Goal: Information Seeking & Learning: Learn about a topic

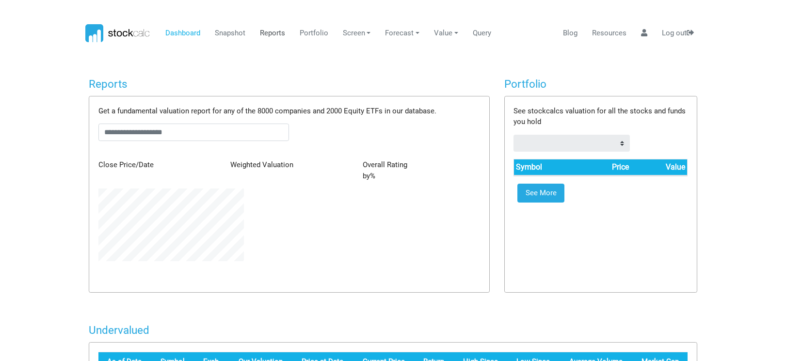
click at [278, 33] on link "Reports" at bounding box center [272, 33] width 33 height 18
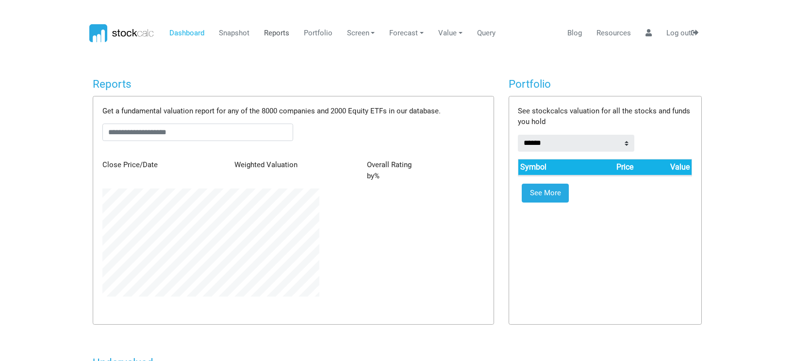
scroll to position [108, 231]
type input "******"
click at [267, 33] on link "Reports" at bounding box center [272, 33] width 33 height 18
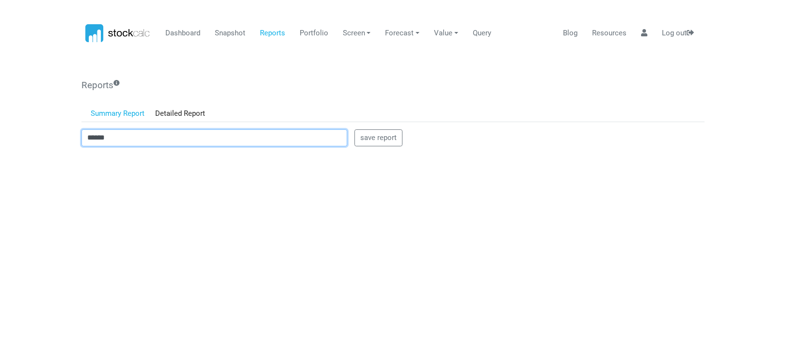
click at [114, 138] on input "******" at bounding box center [214, 138] width 266 height 17
drag, startPoint x: 129, startPoint y: 138, endPoint x: 41, endPoint y: 145, distance: 88.1
click at [41, 145] on body "Dashboard Snapshot Reports Portfolio Screen Stock Screener Sector ETF Industry …" at bounding box center [393, 180] width 786 height 361
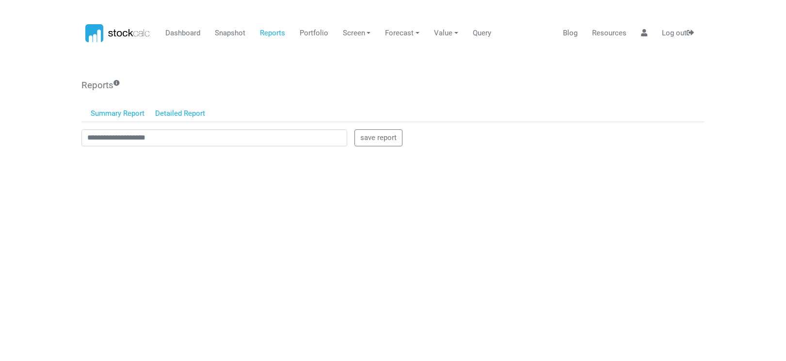
click at [154, 111] on link "Detailed Report" at bounding box center [180, 114] width 61 height 16
click at [17, 154] on body "Dashboard Snapshot Reports Portfolio Screen Stock Screener Sector ETF Industry …" at bounding box center [393, 180] width 786 height 361
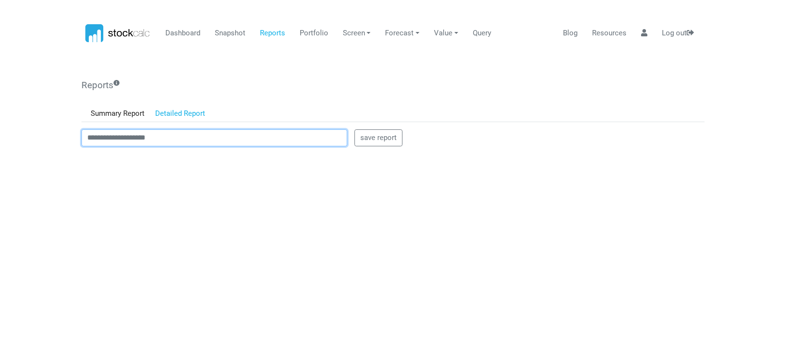
click at [85, 142] on input "text" at bounding box center [214, 138] width 266 height 17
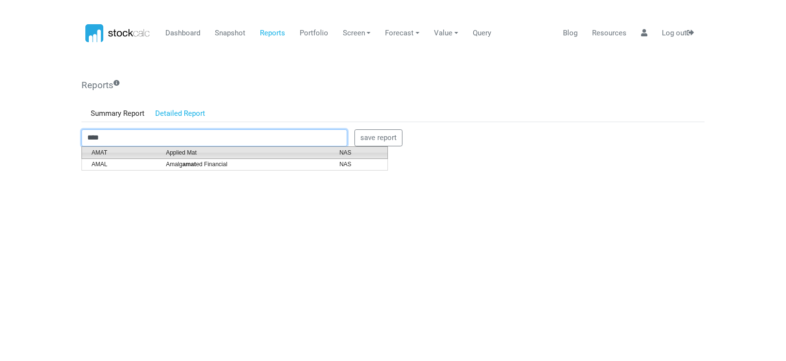
click at [175, 152] on span "Applied Mat" at bounding box center [246, 152] width 174 height 9
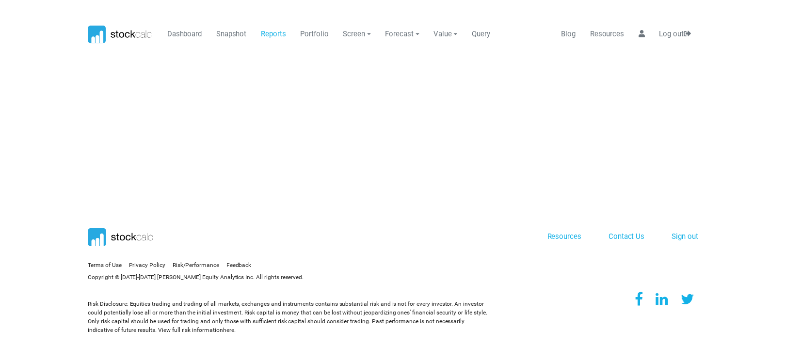
scroll to position [0, 0]
click at [272, 31] on link "Reports" at bounding box center [276, 33] width 33 height 18
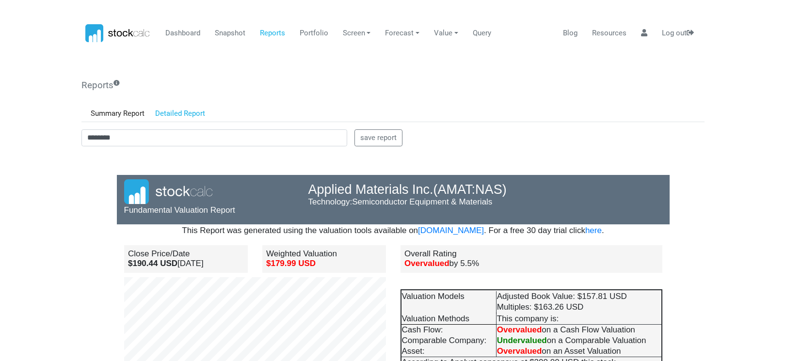
click at [66, 167] on body "Dashboard Snapshot Reports Portfolio Screen Stock Screener Sector ETF Industry …" at bounding box center [393, 180] width 786 height 361
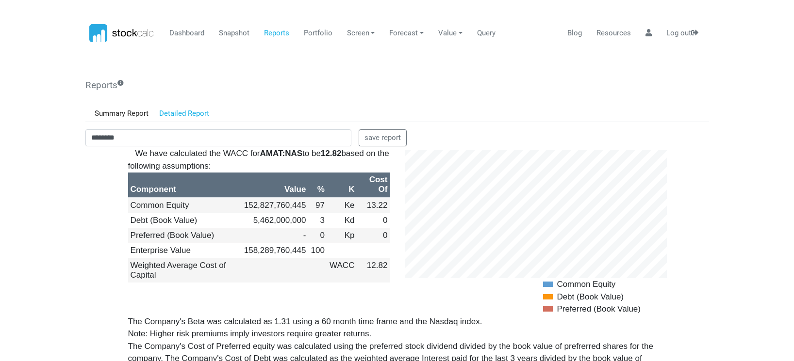
scroll to position [970, 0]
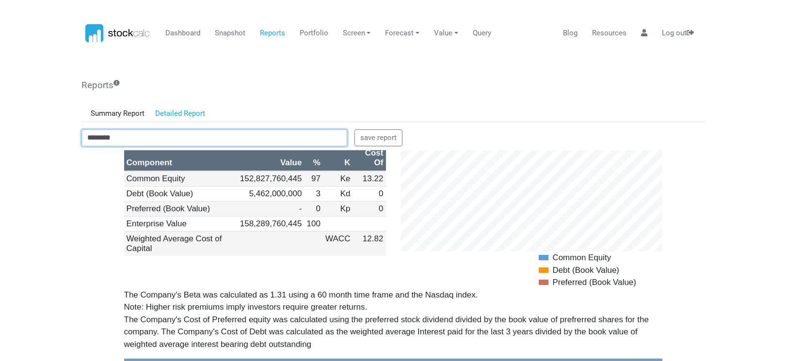
drag, startPoint x: 152, startPoint y: 145, endPoint x: 69, endPoint y: 139, distance: 83.6
click at [69, 139] on body "Dashboard Snapshot Reports Portfolio Screen Stock Screener Sector ETF Industry …" at bounding box center [393, 180] width 786 height 361
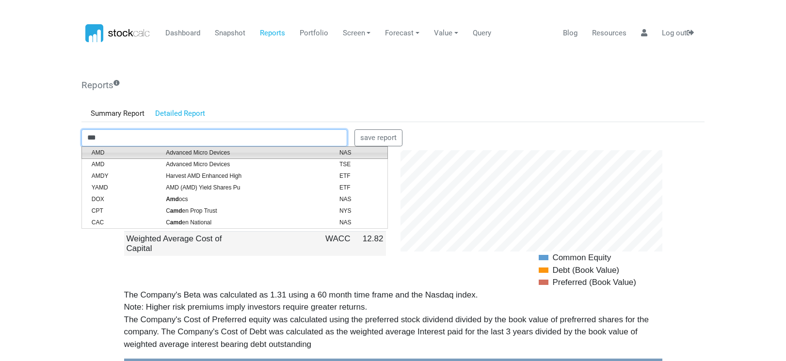
click at [189, 154] on span "Advanced Micro Devices" at bounding box center [246, 152] width 174 height 9
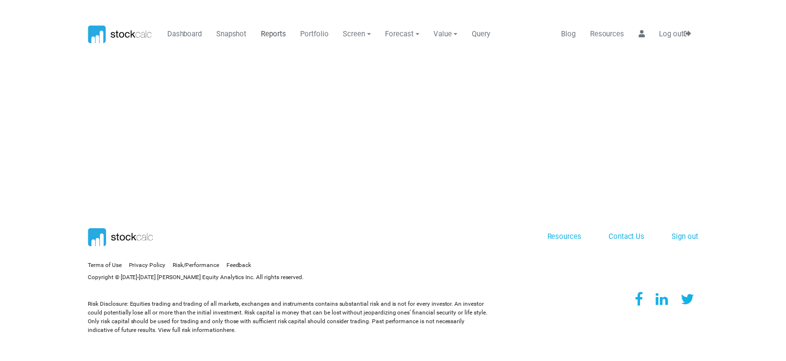
scroll to position [0, 0]
click at [264, 35] on link "Reports" at bounding box center [276, 33] width 33 height 18
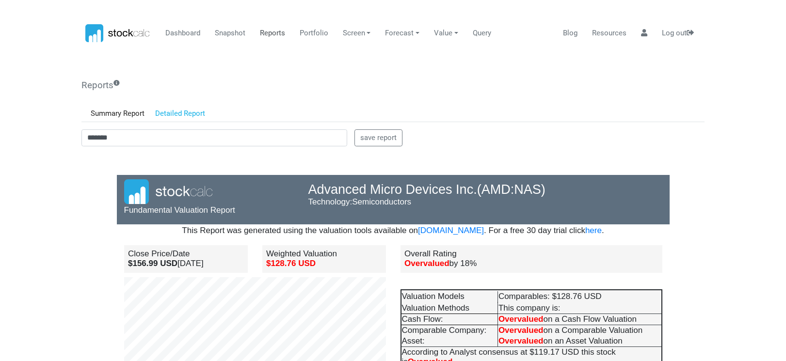
scroll to position [85, 184]
click at [52, 232] on body "Dashboard Snapshot Reports Portfolio Screen Stock Screener Sector ETF Industry …" at bounding box center [393, 180] width 786 height 361
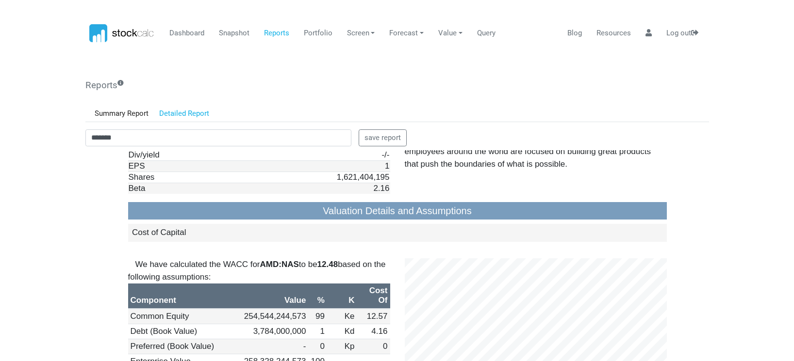
scroll to position [873, 0]
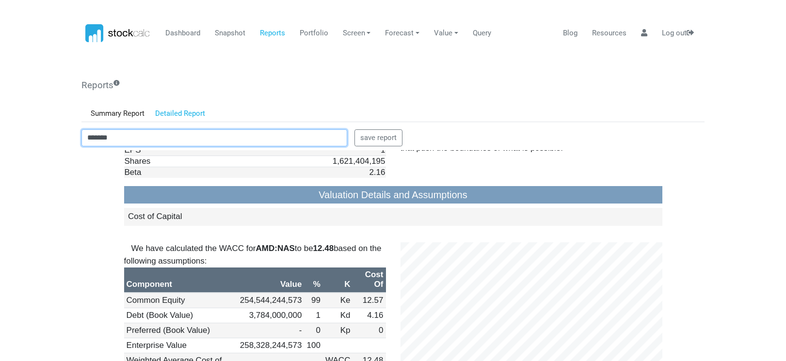
drag, startPoint x: 145, startPoint y: 134, endPoint x: 13, endPoint y: 129, distance: 131.6
click at [13, 129] on body "Dashboard Snapshot Reports Portfolio Screen Stock Screener Sector ETF Industry …" at bounding box center [393, 180] width 786 height 361
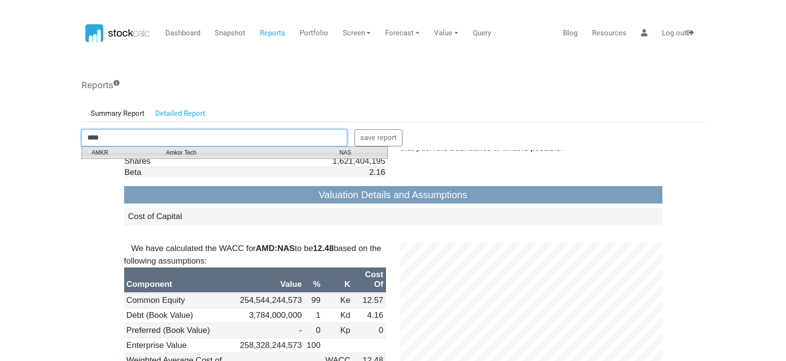
click at [180, 150] on span "Amkor Tech" at bounding box center [246, 152] width 174 height 9
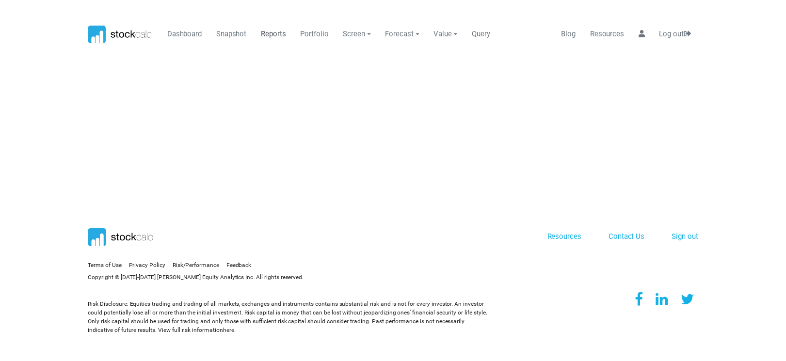
scroll to position [0, 0]
click at [271, 33] on link "Reports" at bounding box center [276, 33] width 33 height 18
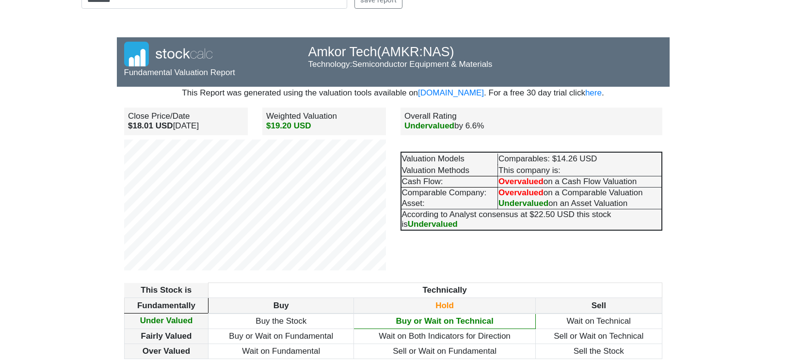
scroll to position [146, 0]
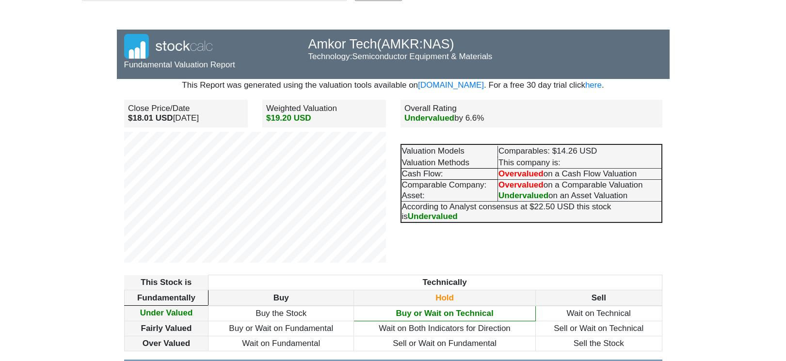
click at [128, 350] on td "Over Valued" at bounding box center [166, 343] width 84 height 15
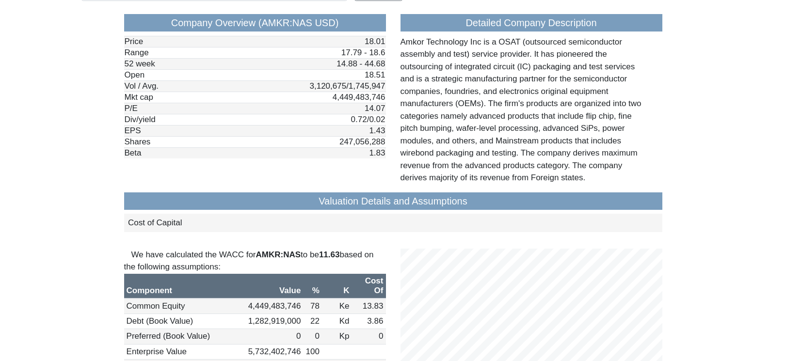
scroll to position [922, 0]
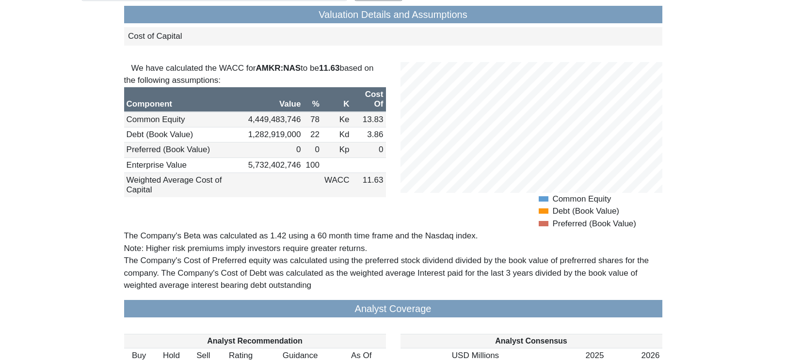
click at [68, 216] on html "Dashboard Snapshot Reports Portfolio Screen Stock Screener Sector ETF Industry …" at bounding box center [393, 34] width 786 height 361
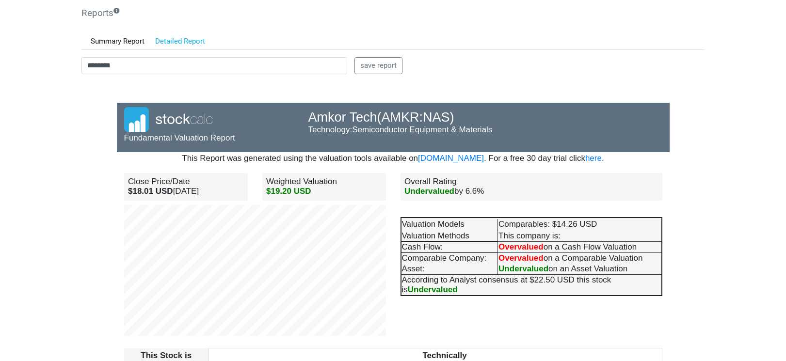
scroll to position [0, 0]
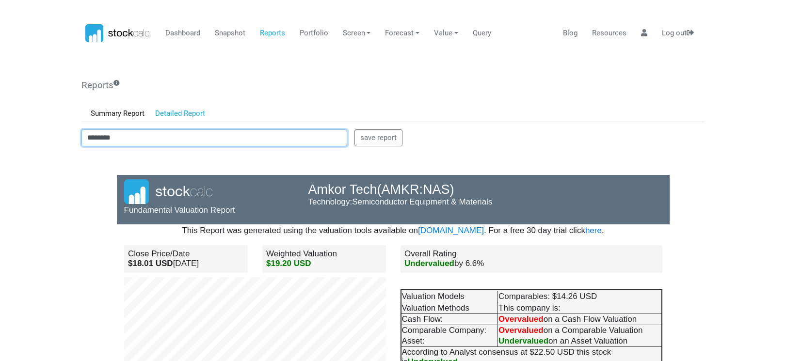
drag, startPoint x: 132, startPoint y: 133, endPoint x: 63, endPoint y: 138, distance: 69.5
click at [63, 138] on body "Dashboard Snapshot Reports Portfolio Screen Stock Screener Sector ETF Industry …" at bounding box center [393, 180] width 786 height 361
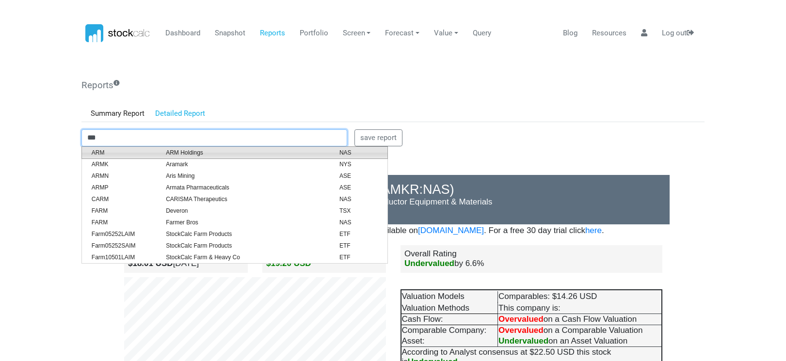
click at [190, 148] on li "ARM ARM Holdings NAS" at bounding box center [234, 153] width 307 height 13
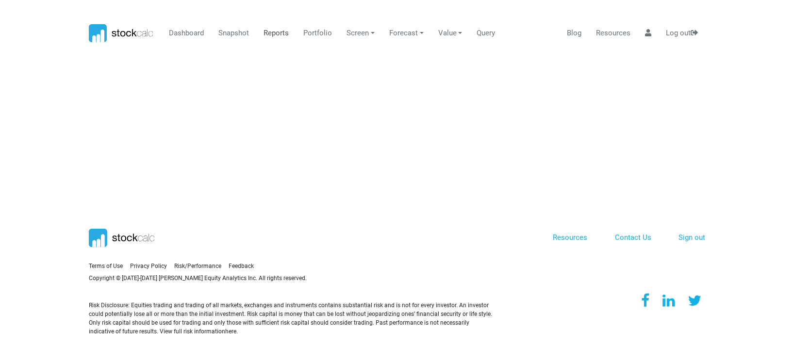
click at [274, 33] on link "Reports" at bounding box center [276, 33] width 33 height 18
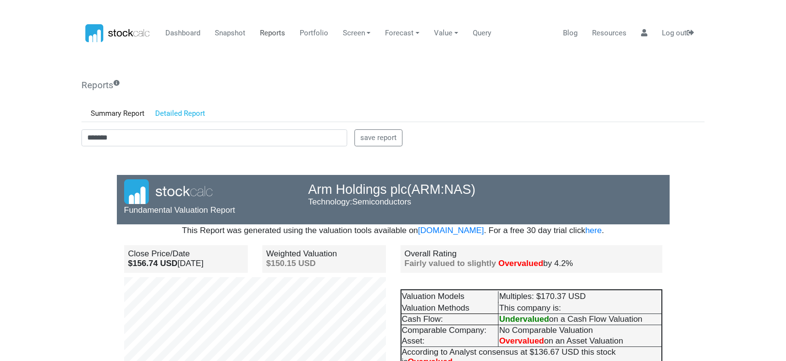
scroll to position [85, 184]
click at [43, 286] on body "Dashboard Snapshot Reports Portfolio Screen Stock Screener Sector ETF Industry …" at bounding box center [393, 180] width 786 height 361
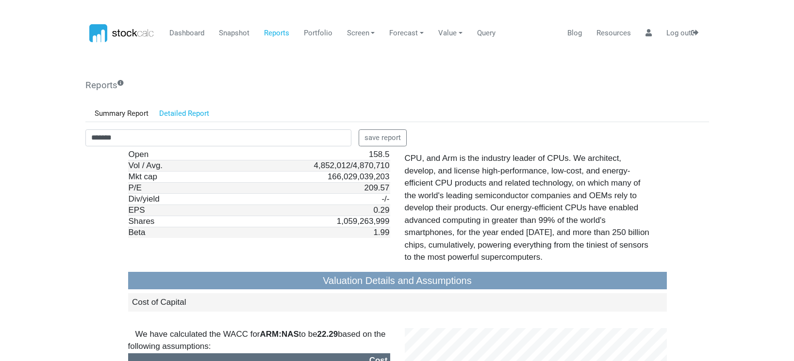
scroll to position [825, 0]
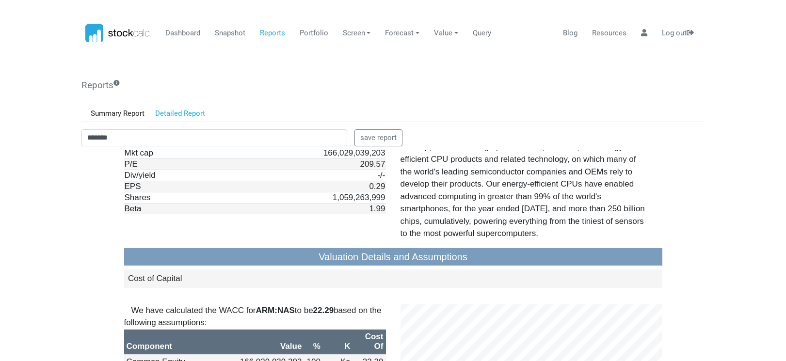
drag, startPoint x: 64, startPoint y: 216, endPoint x: 69, endPoint y: 202, distance: 15.0
click at [66, 212] on body "Dashboard Snapshot Reports Portfolio Screen Stock Screener Sector ETF Industry …" at bounding box center [393, 180] width 786 height 361
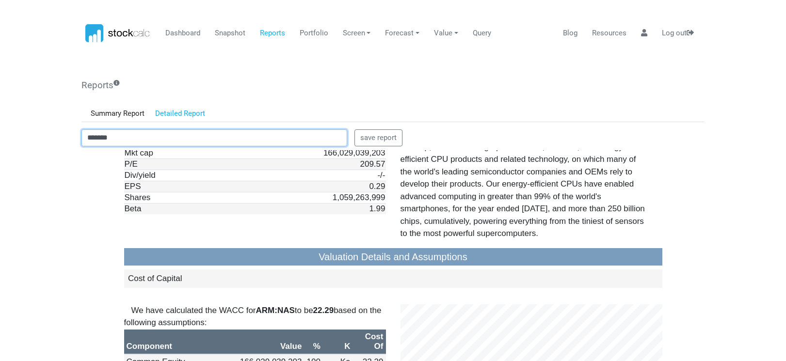
drag, startPoint x: 178, startPoint y: 141, endPoint x: 35, endPoint y: 141, distance: 142.1
click at [35, 141] on body "Dashboard Snapshot Reports Portfolio Screen Stock Screener Sector ETF Industry …" at bounding box center [393, 180] width 786 height 361
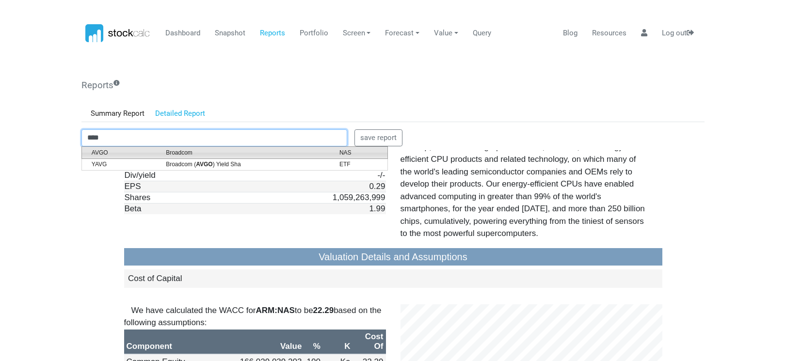
click at [188, 153] on span "Broadcom" at bounding box center [246, 152] width 174 height 9
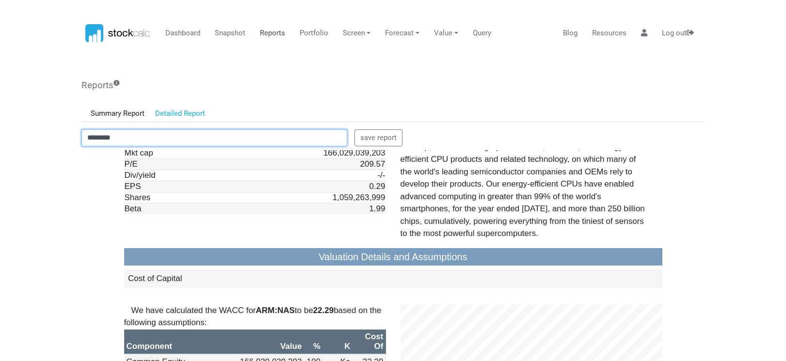
type input "********"
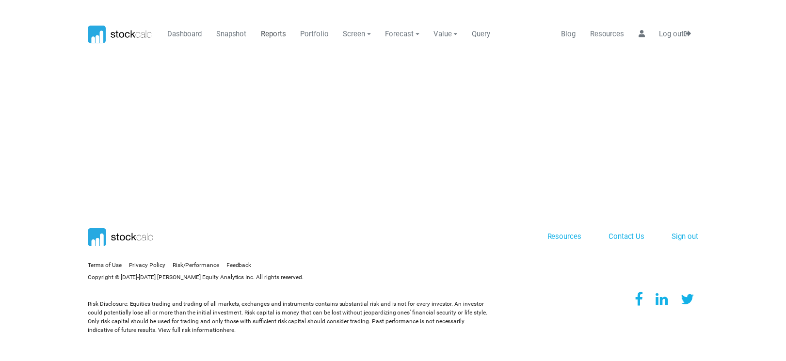
scroll to position [0, 0]
click at [266, 32] on link "Reports" at bounding box center [276, 33] width 33 height 18
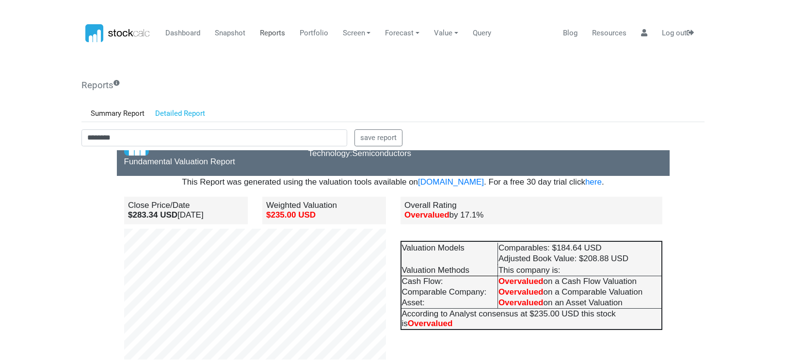
scroll to position [97, 0]
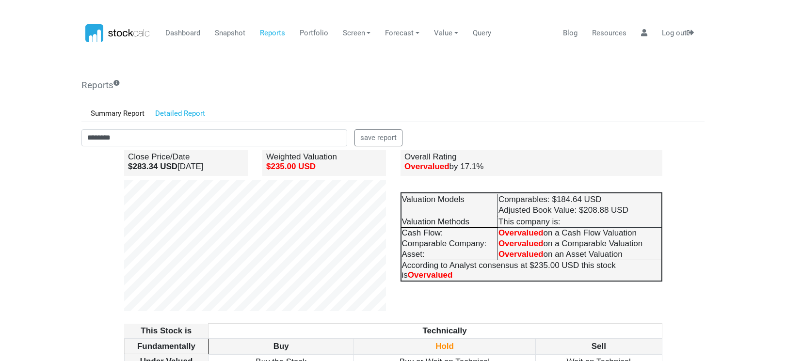
drag, startPoint x: 46, startPoint y: 231, endPoint x: 60, endPoint y: 235, distance: 14.7
click at [46, 231] on body "Dashboard Snapshot Reports Portfolio Screen Stock Screener Sector ETF Industry …" at bounding box center [393, 180] width 786 height 361
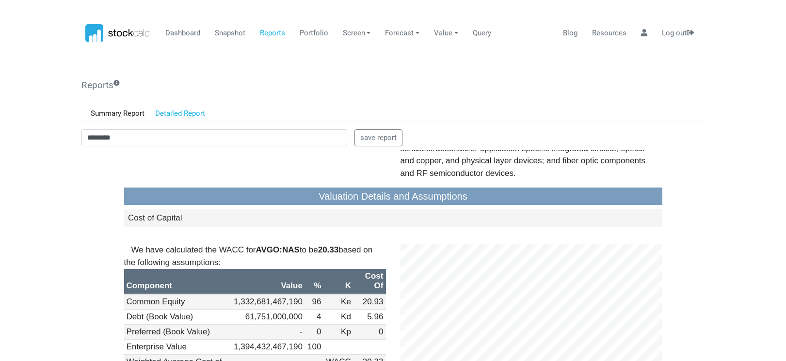
scroll to position [873, 0]
